Goal: Use online tool/utility: Utilize a website feature to perform a specific function

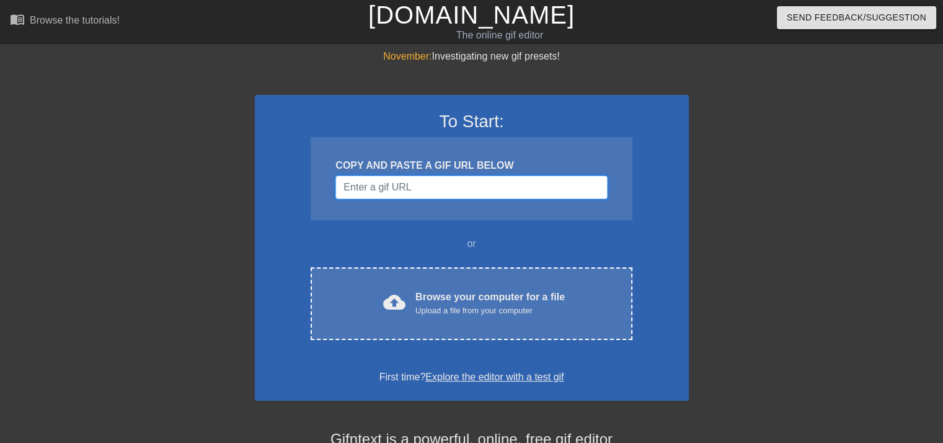
click at [409, 192] on input "Username" at bounding box center [471, 187] width 272 height 24
paste input "[URL][DOMAIN_NAME]"
type input "[URL][DOMAIN_NAME]"
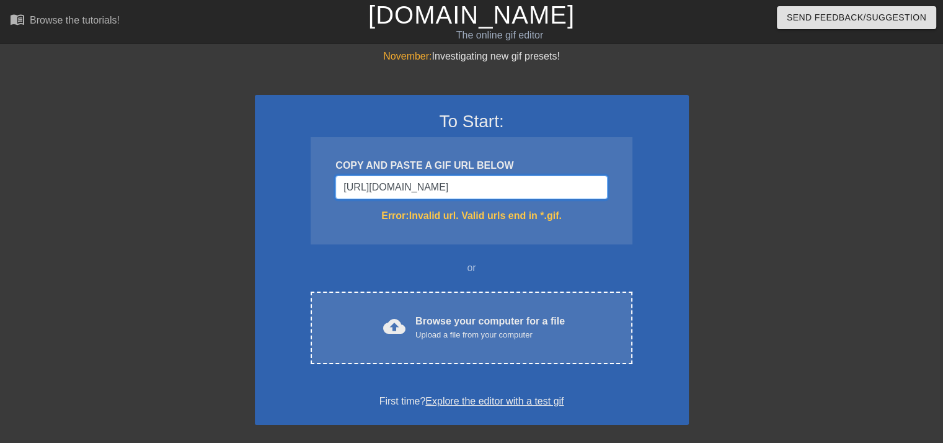
drag, startPoint x: 596, startPoint y: 193, endPoint x: 328, endPoint y: 190, distance: 267.8
click at [328, 190] on div "COPY AND PASTE A GIF URL BELOW [URL][DOMAIN_NAME] Error: Invalid url. Valid url…" at bounding box center [471, 190] width 321 height 107
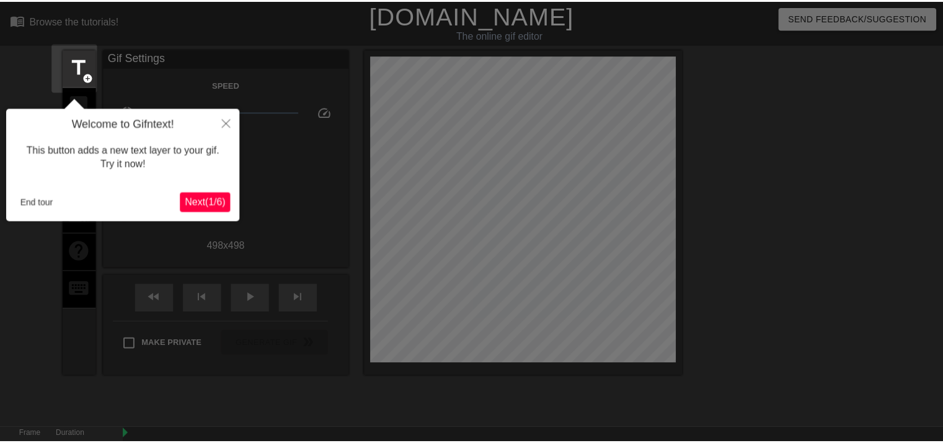
scroll to position [30, 0]
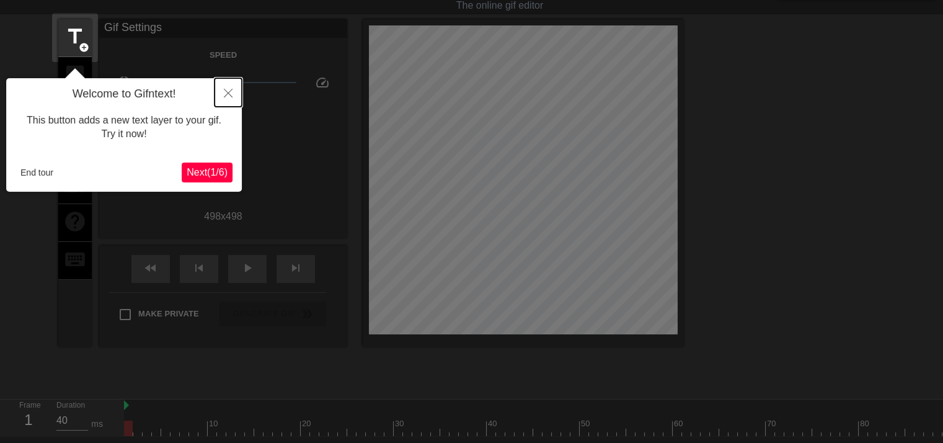
click at [232, 97] on icon "Close" at bounding box center [228, 93] width 9 height 9
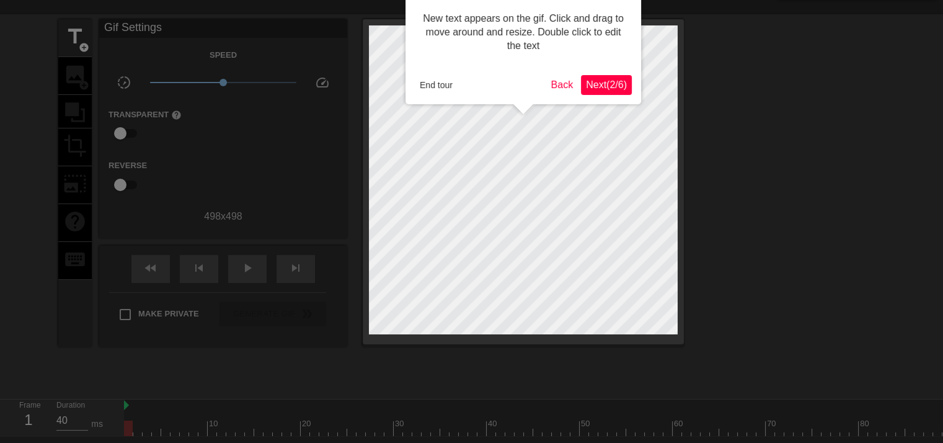
scroll to position [0, 0]
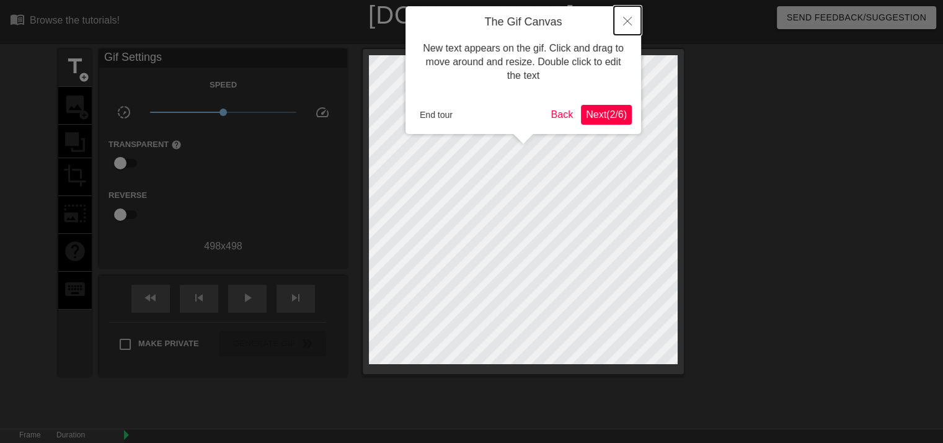
click at [628, 20] on icon "Close" at bounding box center [627, 21] width 9 height 9
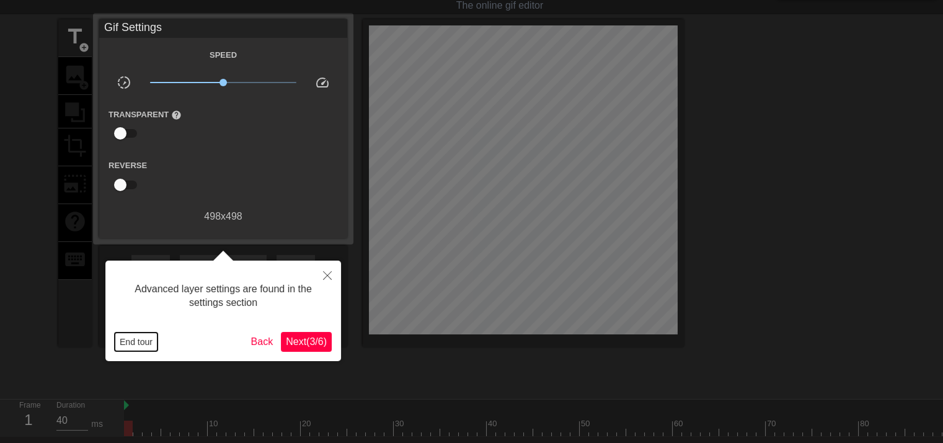
click at [151, 341] on button "End tour" at bounding box center [136, 341] width 43 height 19
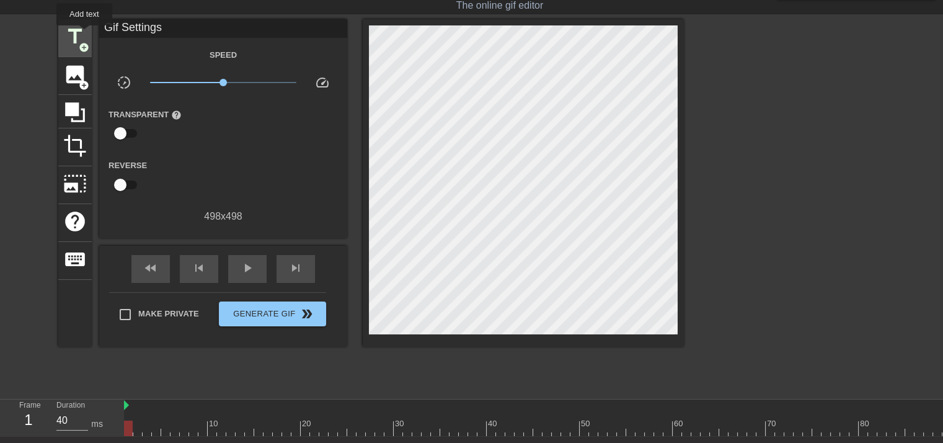
click at [84, 34] on span "title" at bounding box center [75, 37] width 24 height 24
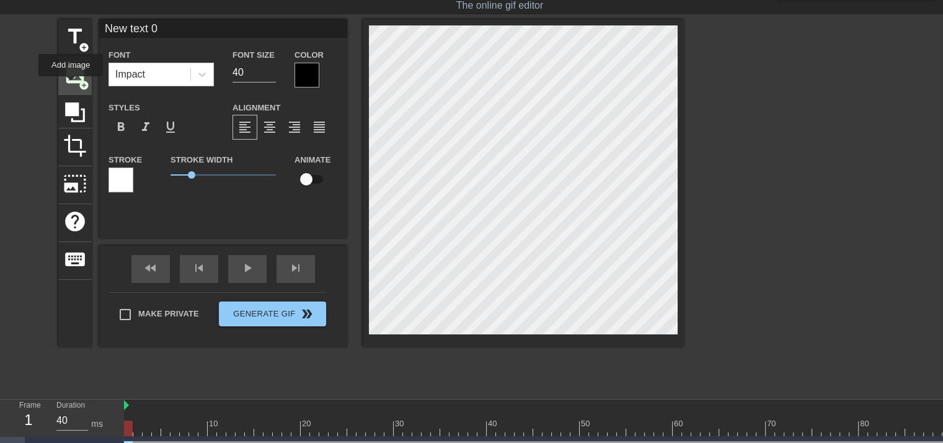
click at [71, 85] on div "image add_circle" at bounding box center [74, 76] width 33 height 38
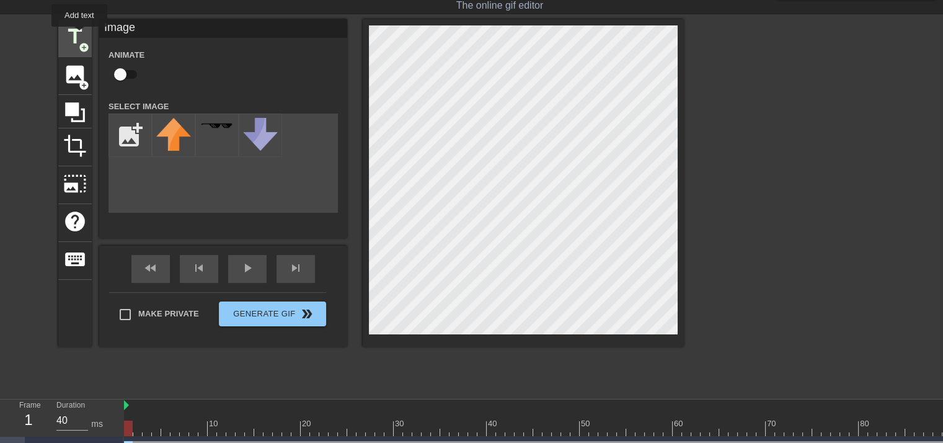
click at [79, 35] on span "title" at bounding box center [75, 37] width 24 height 24
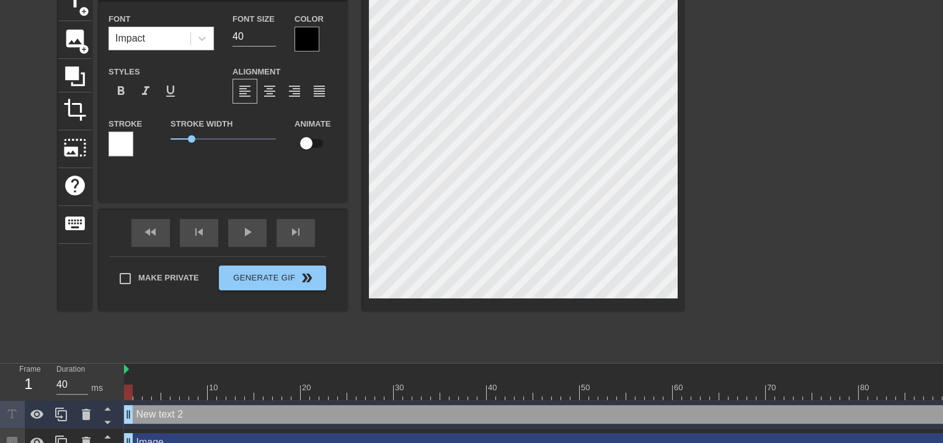
scroll to position [117, 0]
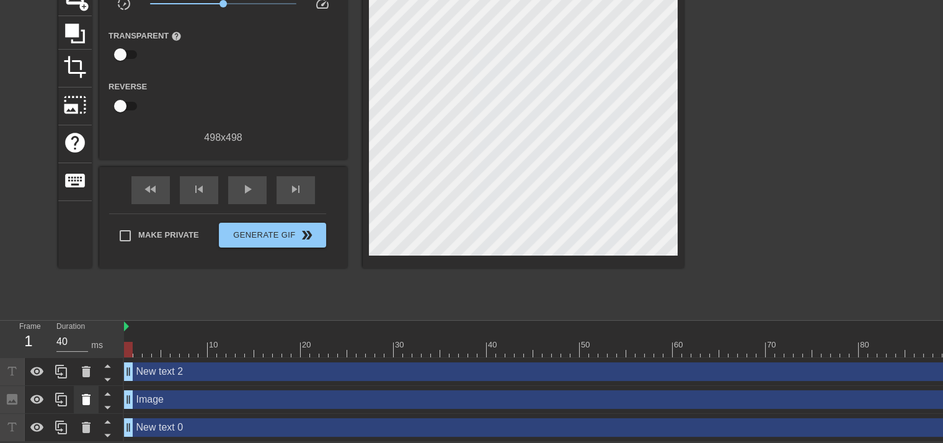
click at [83, 394] on icon at bounding box center [86, 399] width 9 height 11
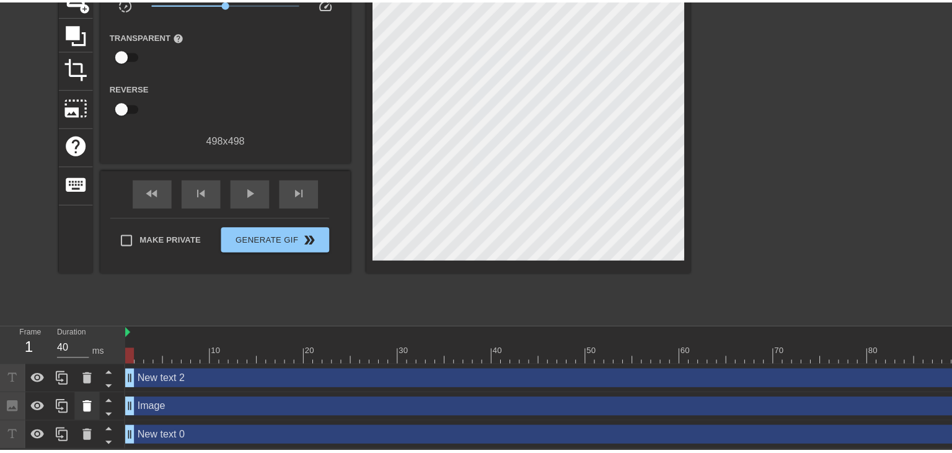
scroll to position [107, 0]
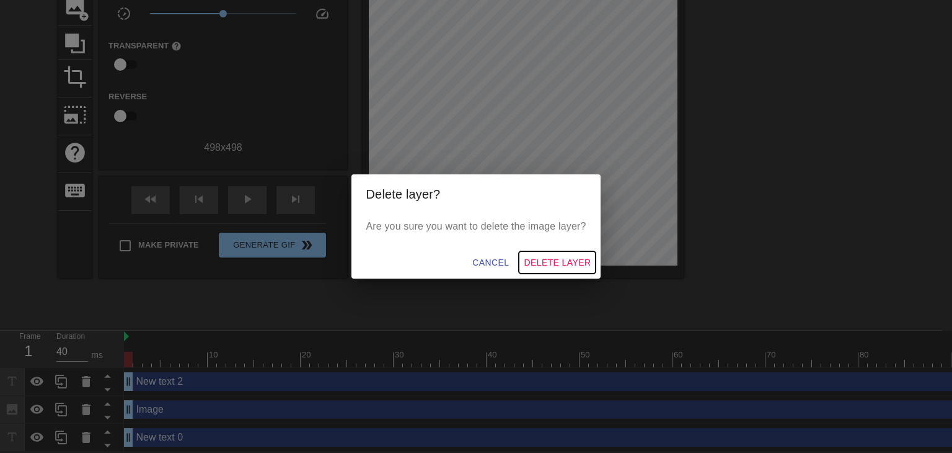
click at [550, 266] on span "Delete Layer" at bounding box center [557, 262] width 67 height 15
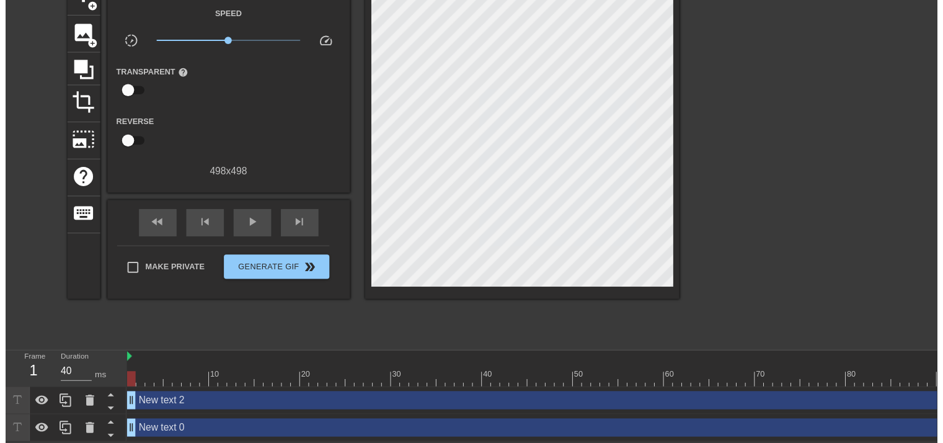
scroll to position [88, 0]
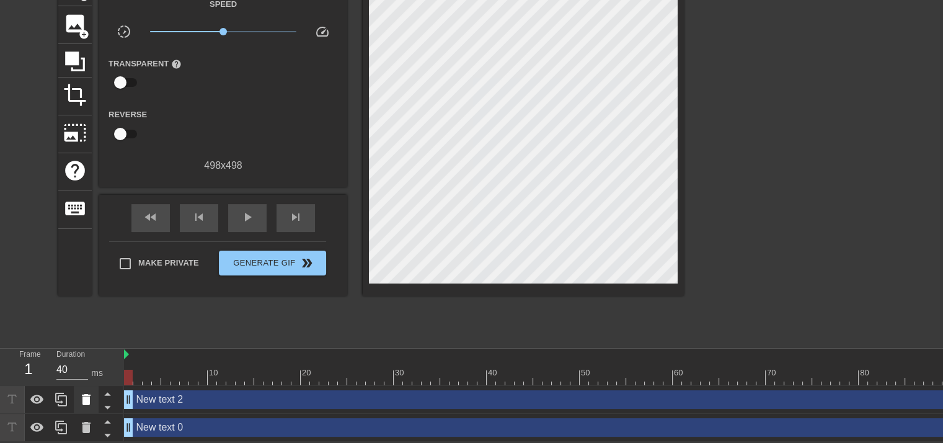
click at [79, 396] on icon at bounding box center [86, 399] width 15 height 15
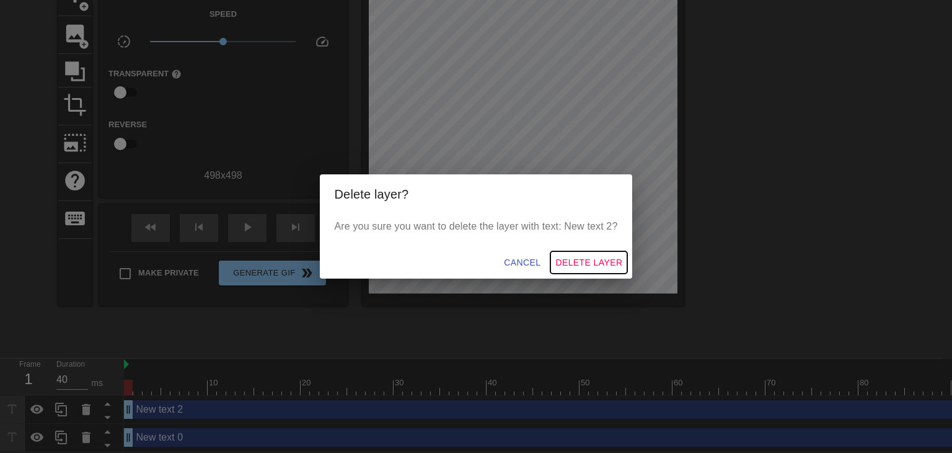
click at [573, 264] on span "Delete Layer" at bounding box center [588, 262] width 67 height 15
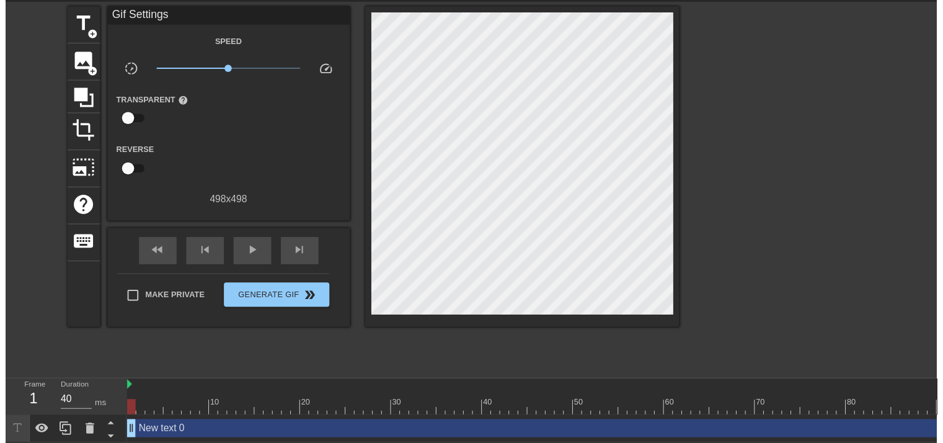
scroll to position [60, 0]
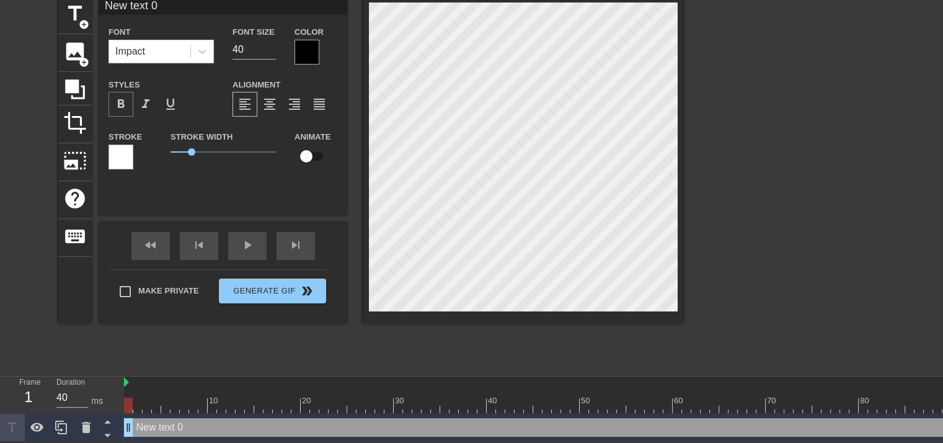
click at [118, 97] on span "format_bold" at bounding box center [120, 104] width 15 height 15
click at [121, 146] on div at bounding box center [120, 156] width 25 height 25
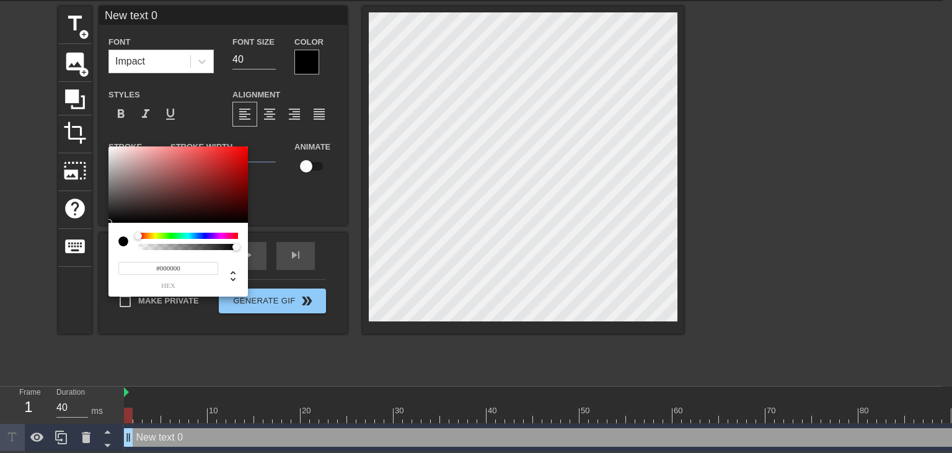
drag, startPoint x: 135, startPoint y: 208, endPoint x: 65, endPoint y: 261, distance: 87.7
click at [65, 261] on div "#000000 hex" at bounding box center [476, 226] width 952 height 453
click at [108, 146] on div at bounding box center [108, 146] width 7 height 7
type input "#FFFFFF"
click at [108, 146] on div at bounding box center [108, 146] width 7 height 7
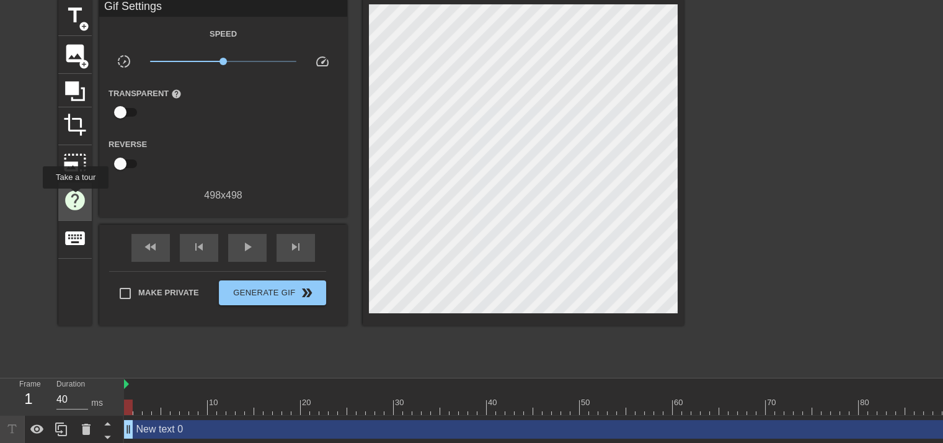
click at [75, 197] on span "help" at bounding box center [75, 200] width 24 height 24
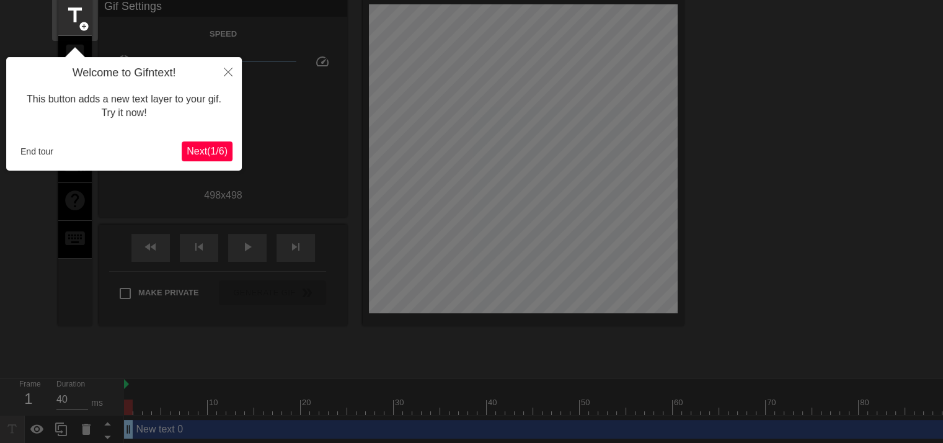
scroll to position [30, 0]
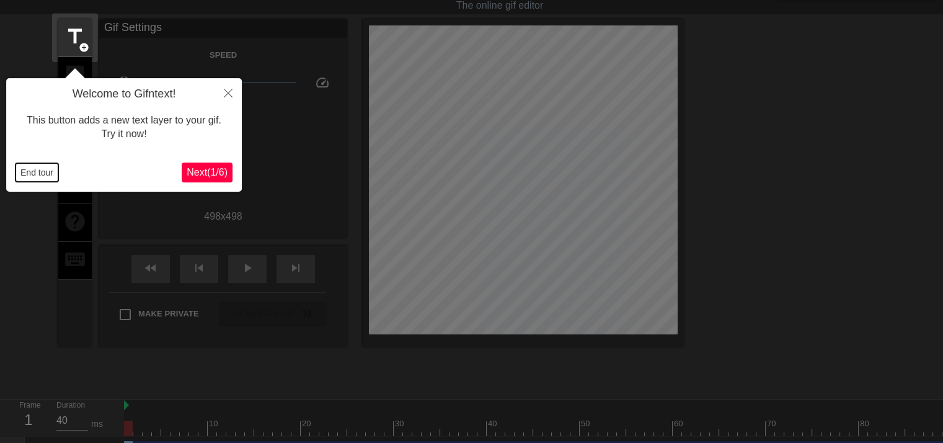
click at [43, 177] on button "End tour" at bounding box center [36, 172] width 43 height 19
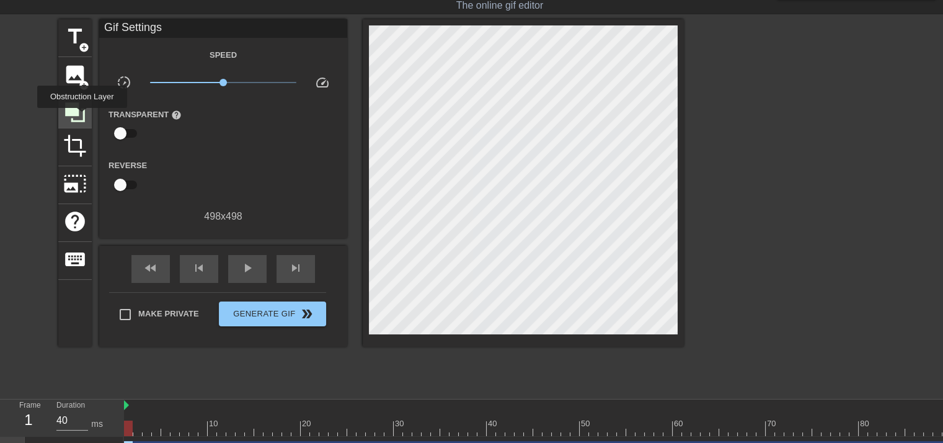
click at [82, 117] on icon at bounding box center [75, 112] width 24 height 24
